Goal: Contribute content

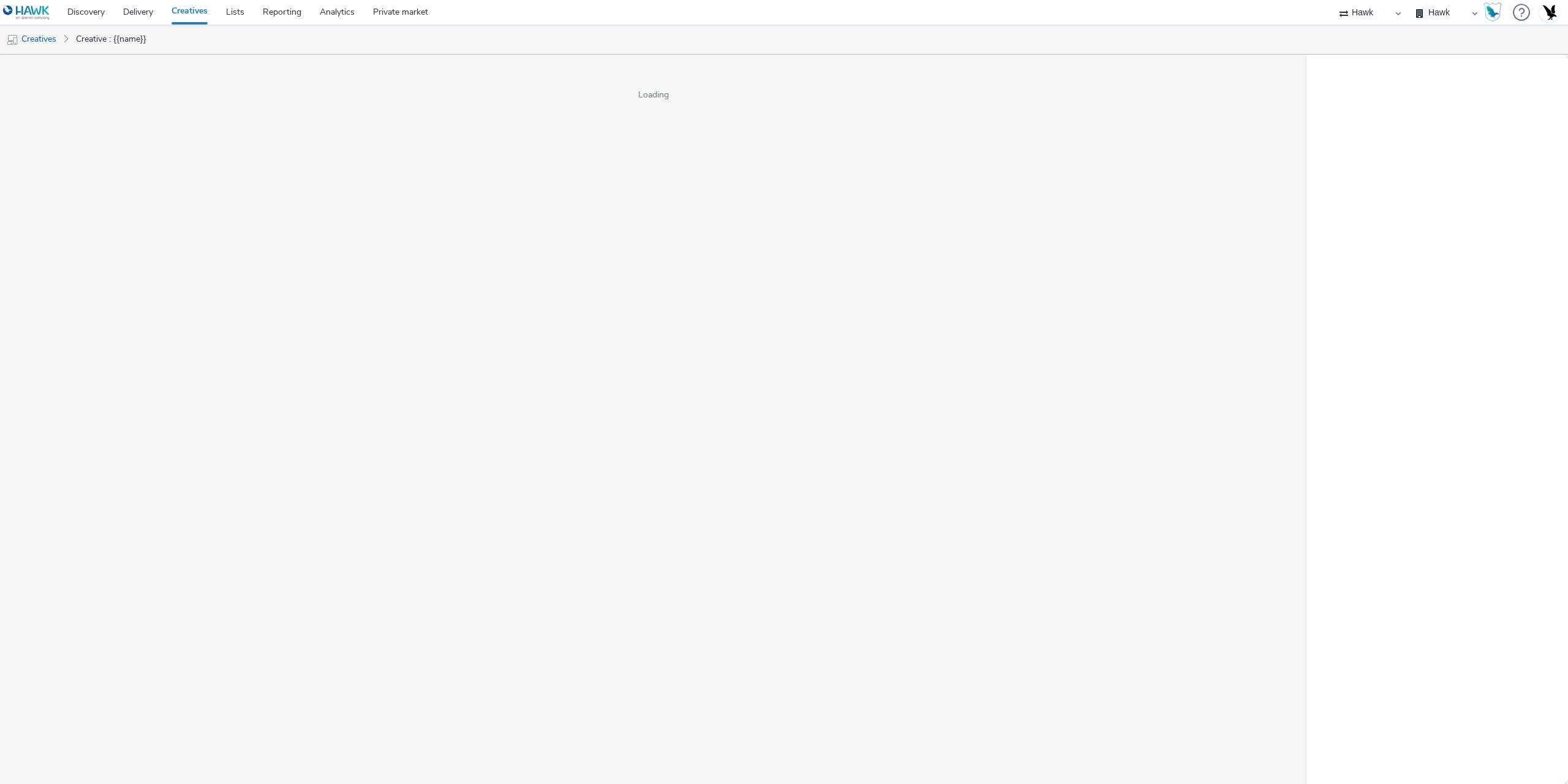
select select "11a7df10-284f-415c-b52a-427acf4c31ae"
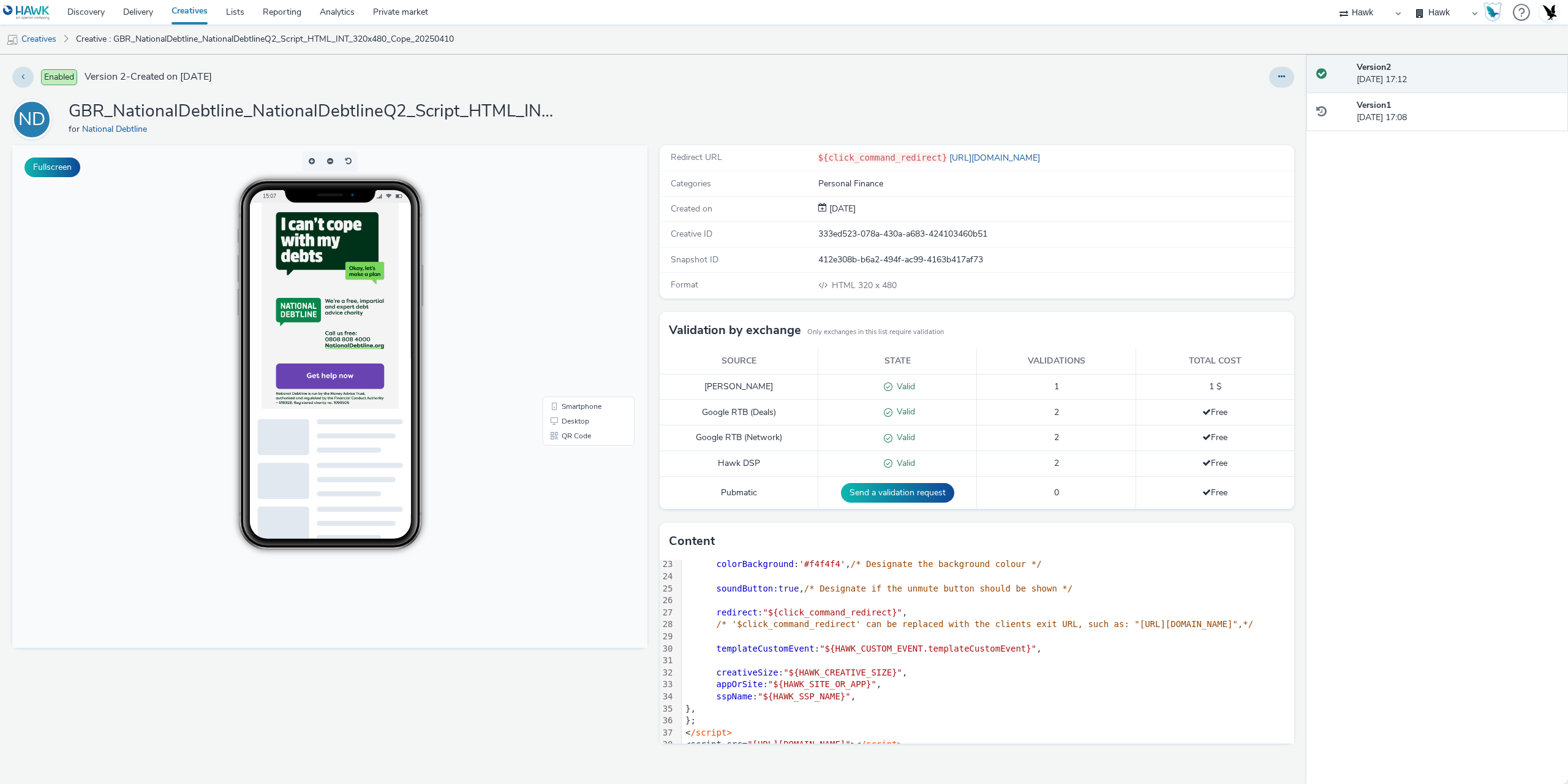
scroll to position [287, 0]
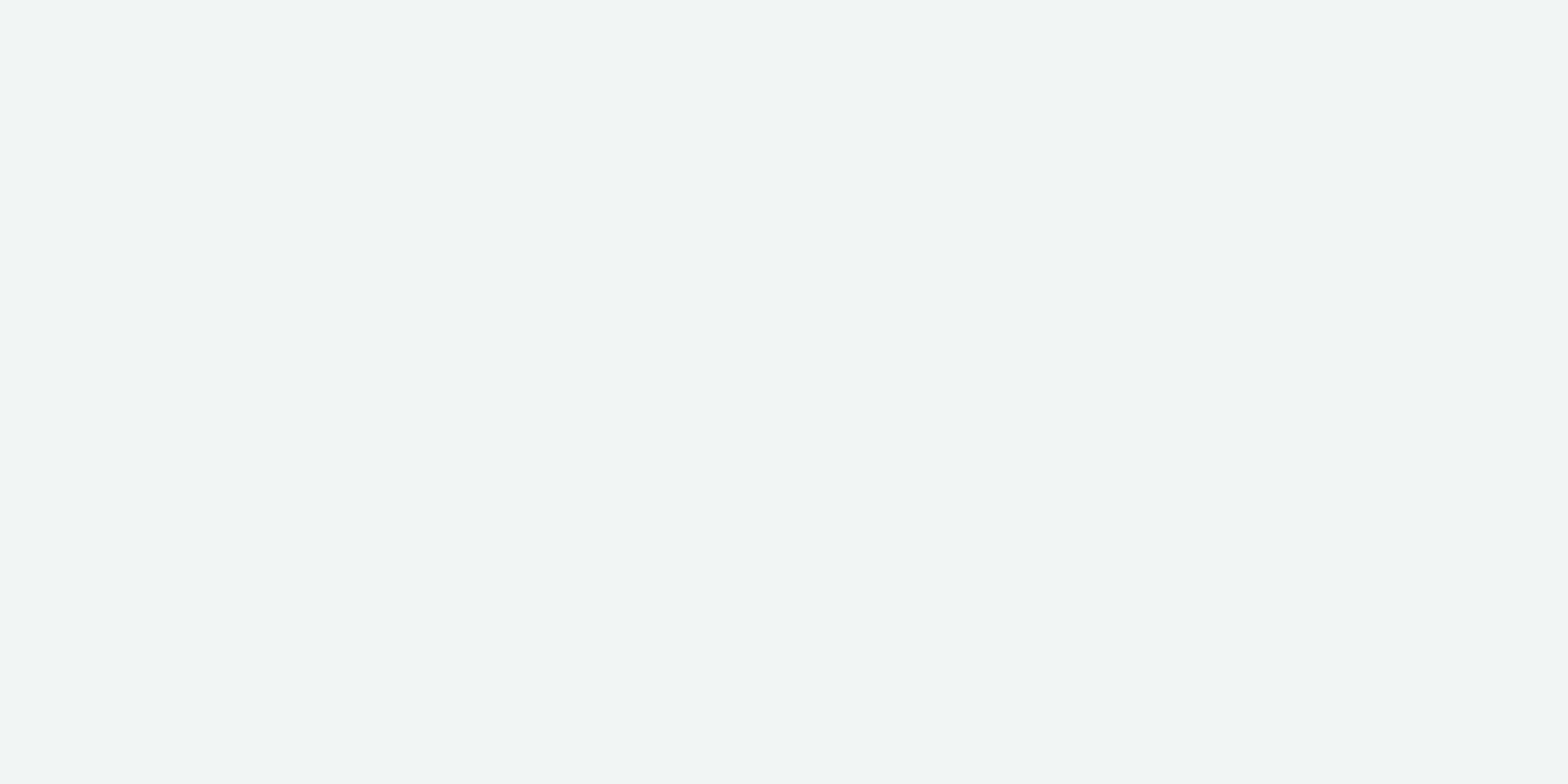
select select "11a7df10-284f-415c-b52a-427acf4c31ae"
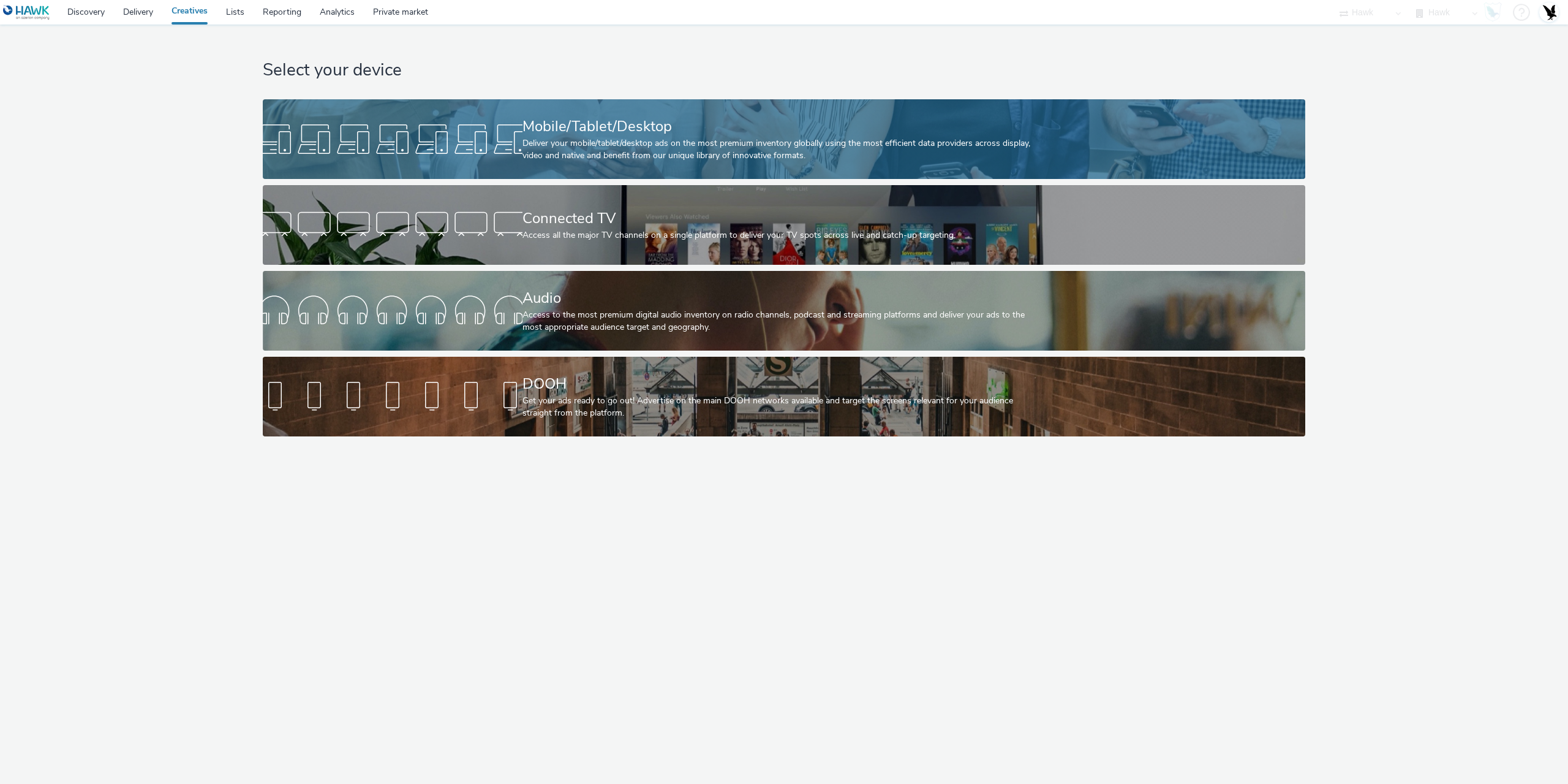
click at [691, 146] on div "Deliver your mobile/tablet/desktop ads on the most premium inventory globally u…" at bounding box center [782, 149] width 518 height 25
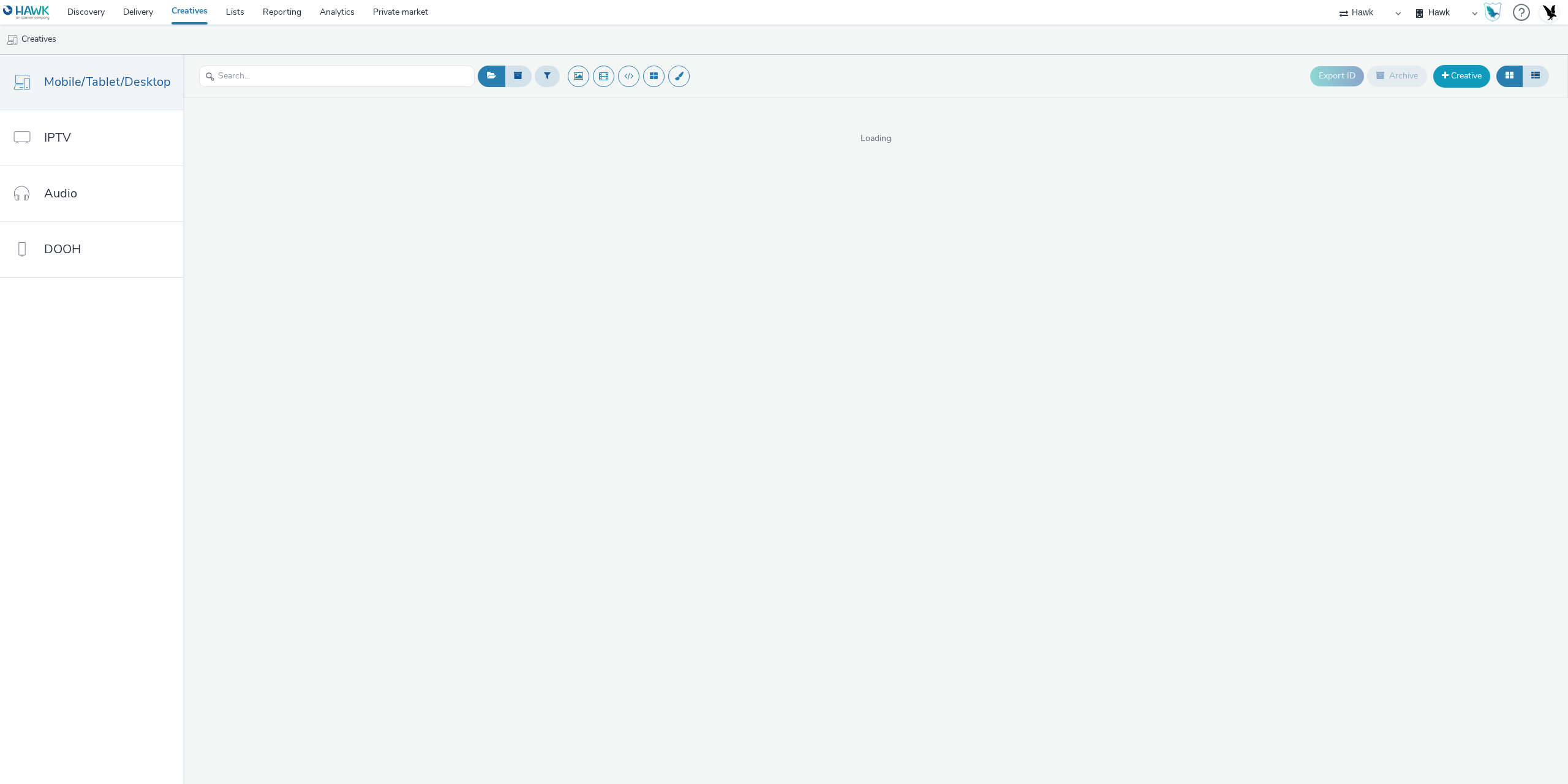
click at [1462, 80] on link "Creative" at bounding box center [1462, 76] width 57 height 22
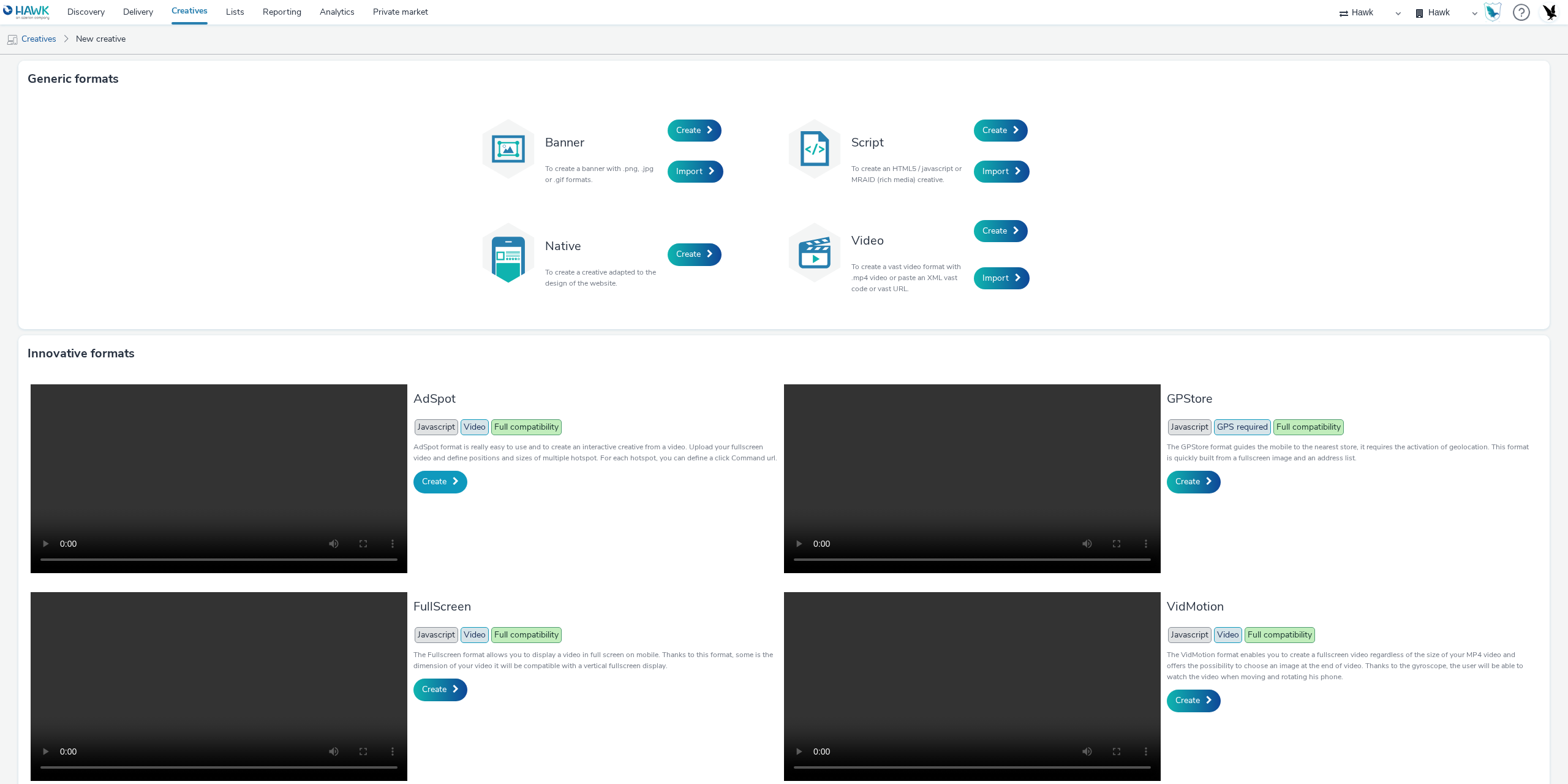
click at [452, 476] on link "Create" at bounding box center [440, 482] width 53 height 22
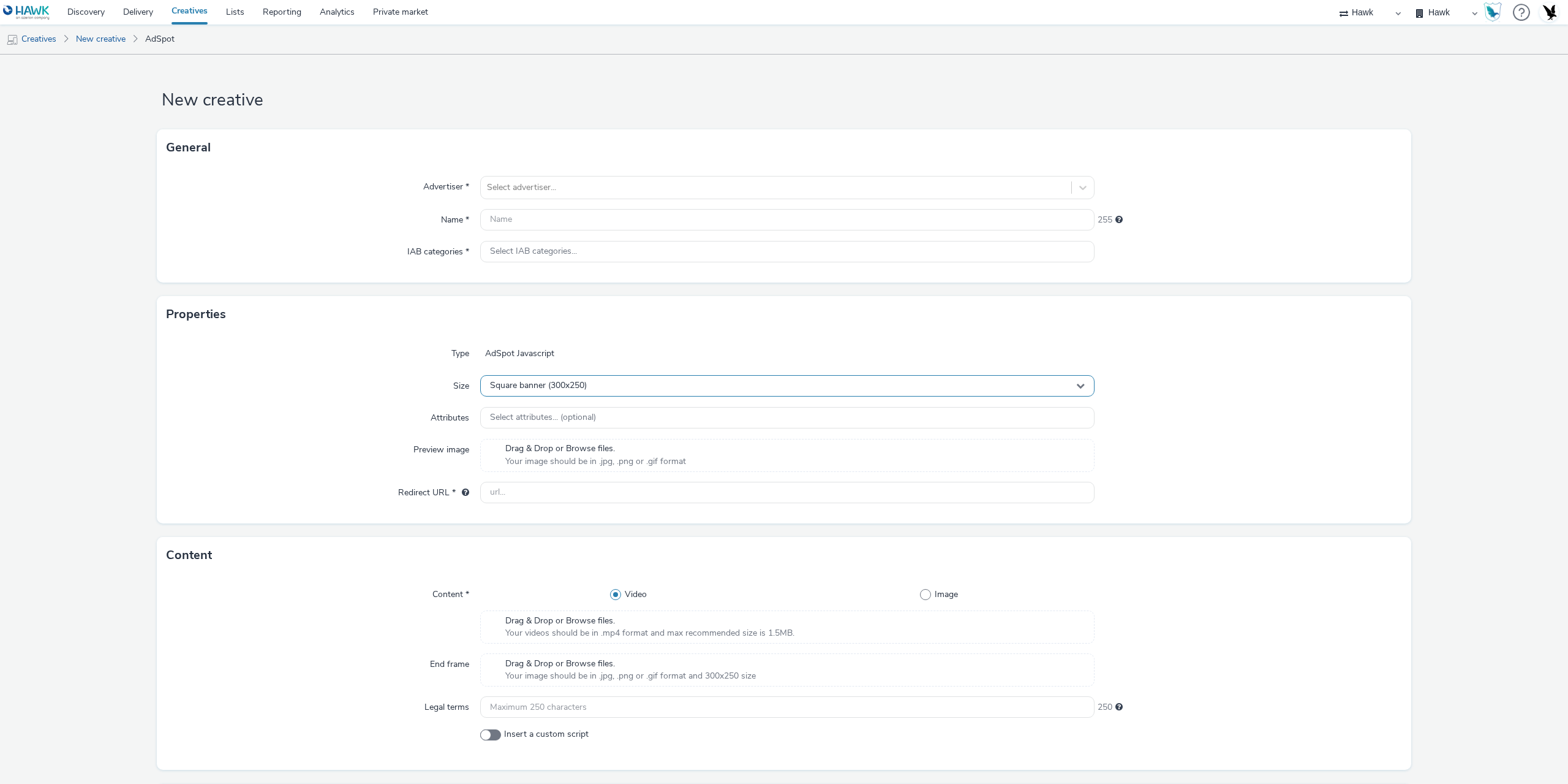
click at [589, 387] on div "Square banner (300x250)" at bounding box center [786, 386] width 614 height 22
click at [306, 345] on div "Type" at bounding box center [323, 353] width 314 height 22
click at [111, 40] on link "New creative" at bounding box center [101, 40] width 62 height 30
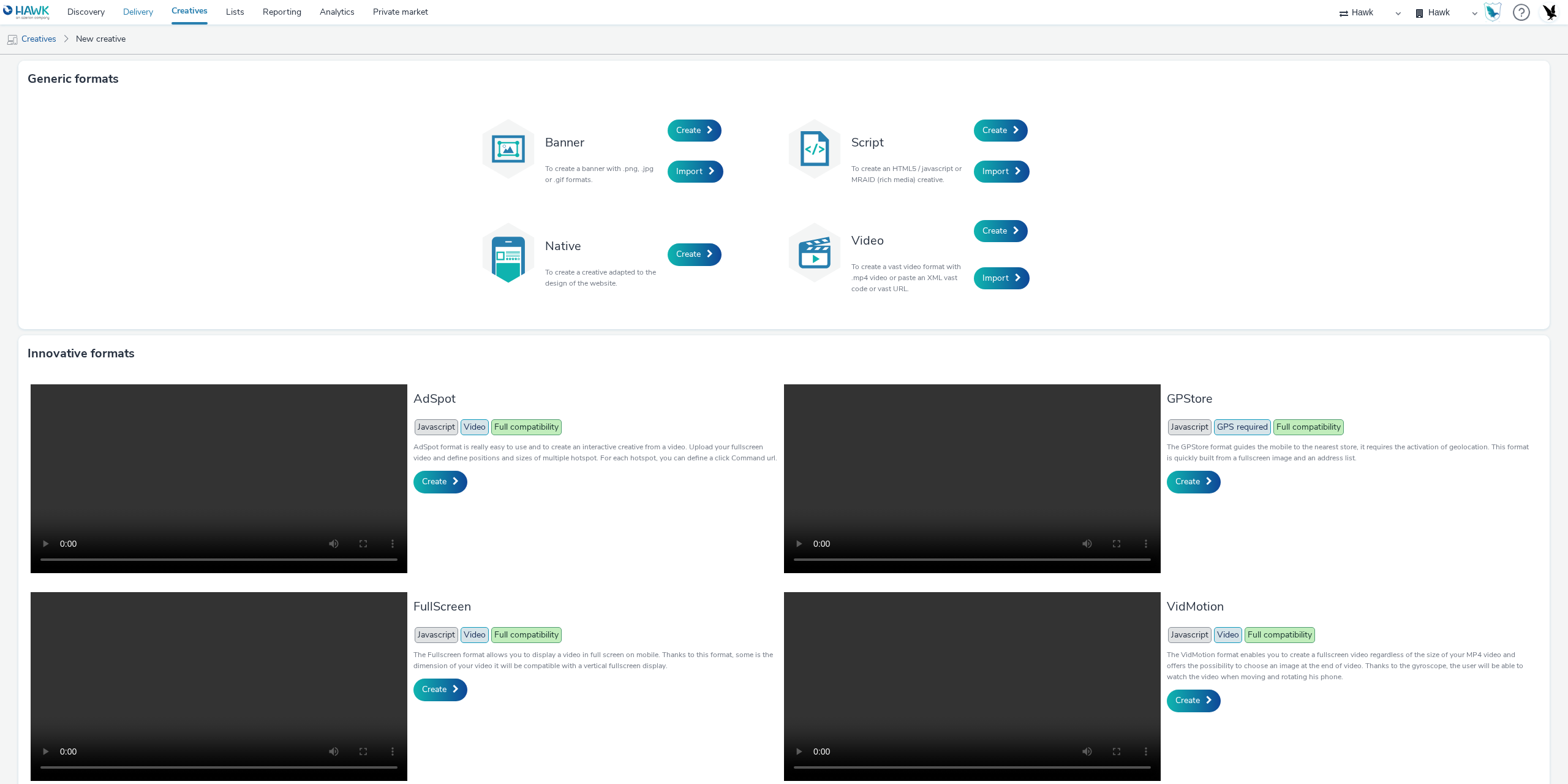
click at [138, 11] on link "Delivery" at bounding box center [138, 12] width 48 height 25
